Goal: Navigation & Orientation: Find specific page/section

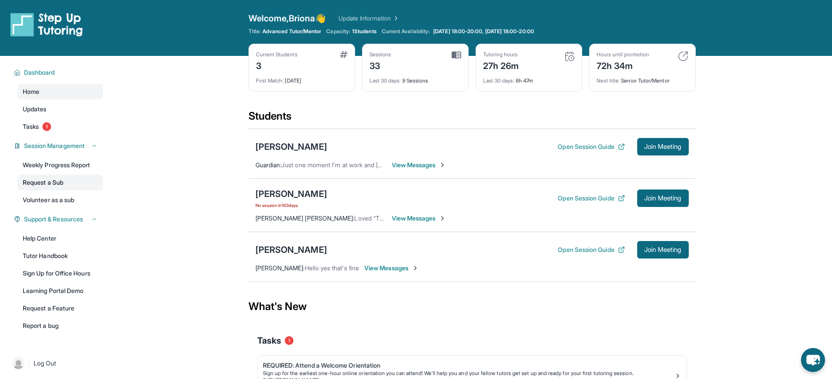
click at [57, 187] on link "Request a Sub" at bounding box center [60, 183] width 86 height 16
click at [89, 206] on link "Volunteer as a sub" at bounding box center [60, 200] width 86 height 16
click at [62, 125] on link "Tasks 1" at bounding box center [60, 127] width 86 height 16
